Goal: Task Accomplishment & Management: Manage account settings

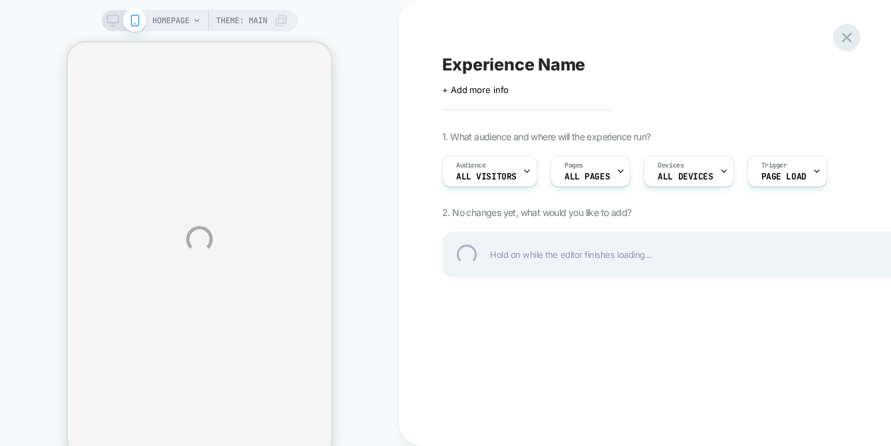
click at [851, 36] on div at bounding box center [846, 37] width 27 height 27
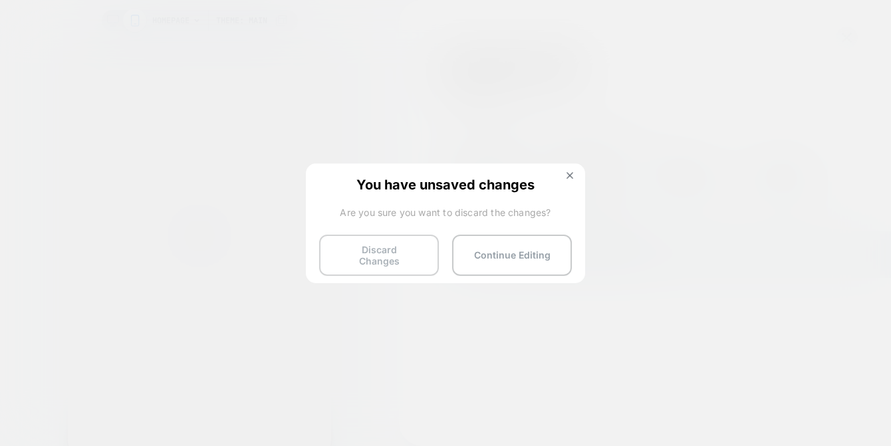
click at [409, 255] on button "Discard Changes" at bounding box center [379, 255] width 120 height 41
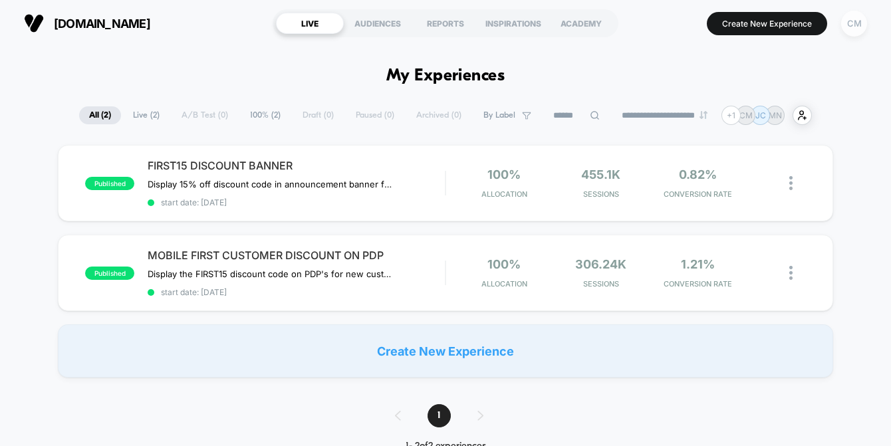
click at [853, 26] on div "CM" at bounding box center [854, 24] width 26 height 26
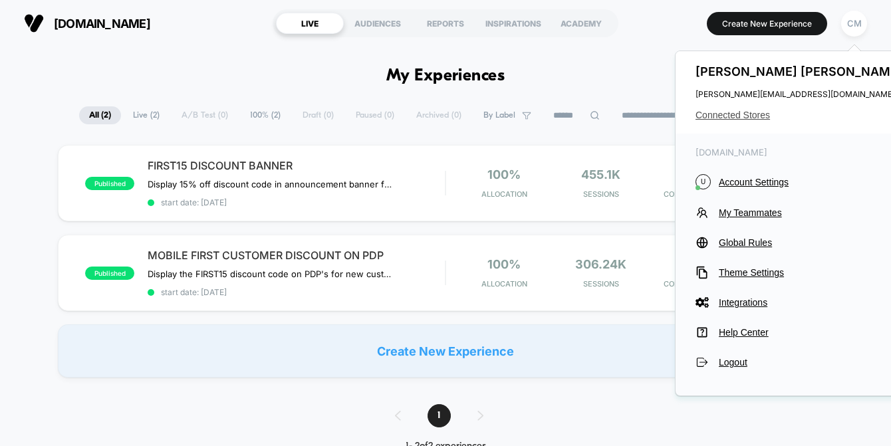
click at [744, 114] on span "Connected Stores" at bounding box center [800, 115] width 210 height 11
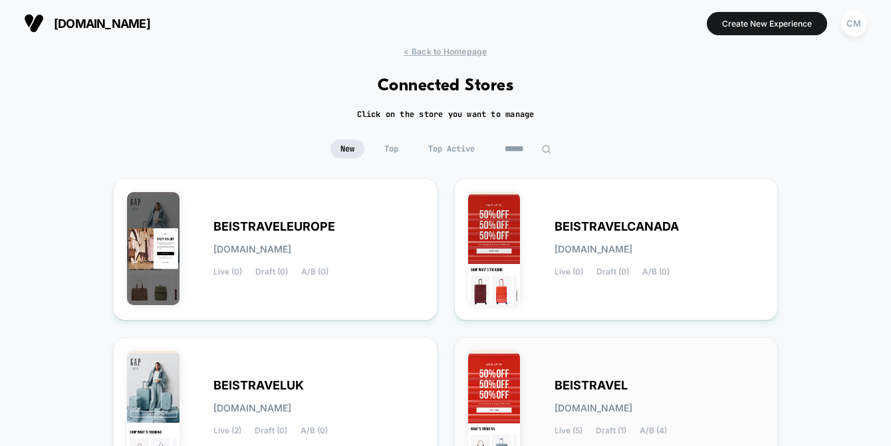
click at [563, 365] on div "BEISTRAVEL [DOMAIN_NAME] Live (5) Draft (1) A/B (4)" at bounding box center [616, 408] width 296 height 114
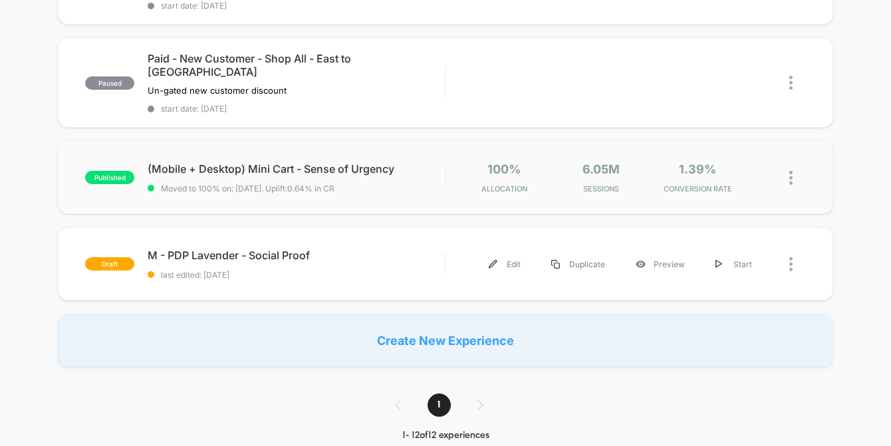
scroll to position [981, 0]
